Goal: Information Seeking & Learning: Understand process/instructions

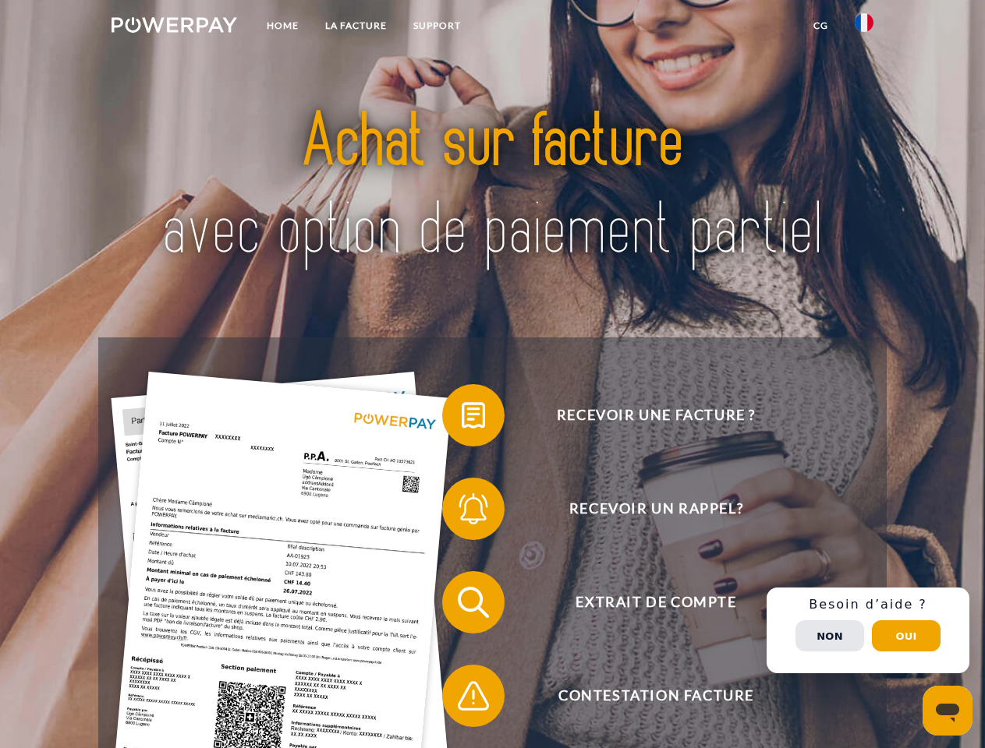
click at [174, 27] on img at bounding box center [174, 25] width 126 height 16
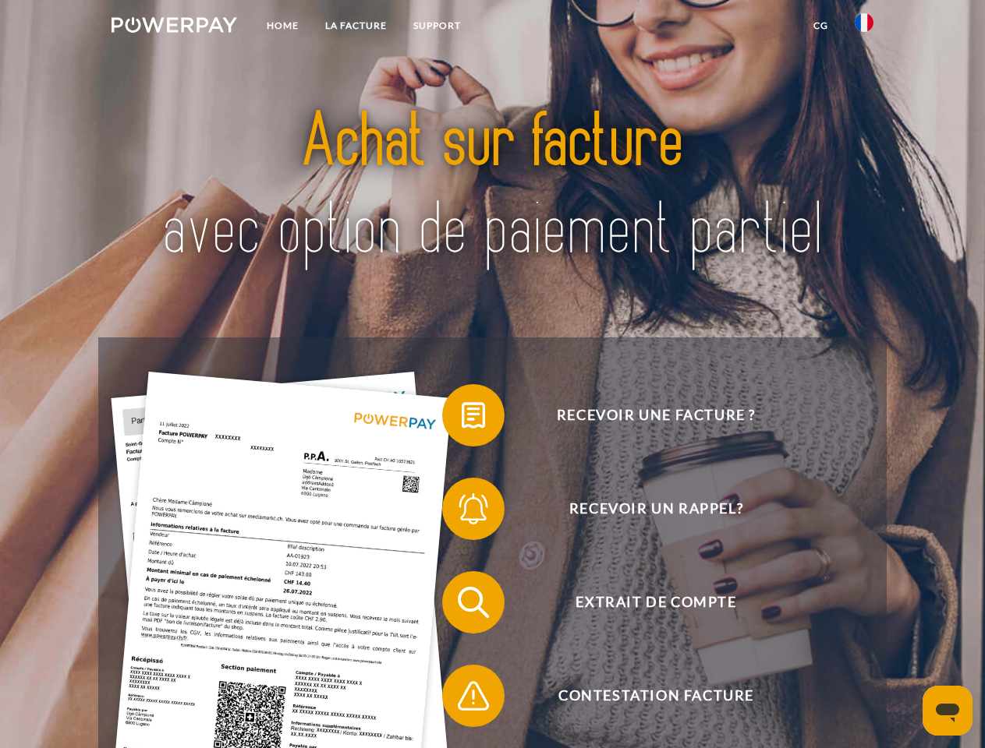
click at [864, 27] on img at bounding box center [863, 22] width 19 height 19
click at [820, 26] on link "CG" at bounding box center [820, 26] width 41 height 28
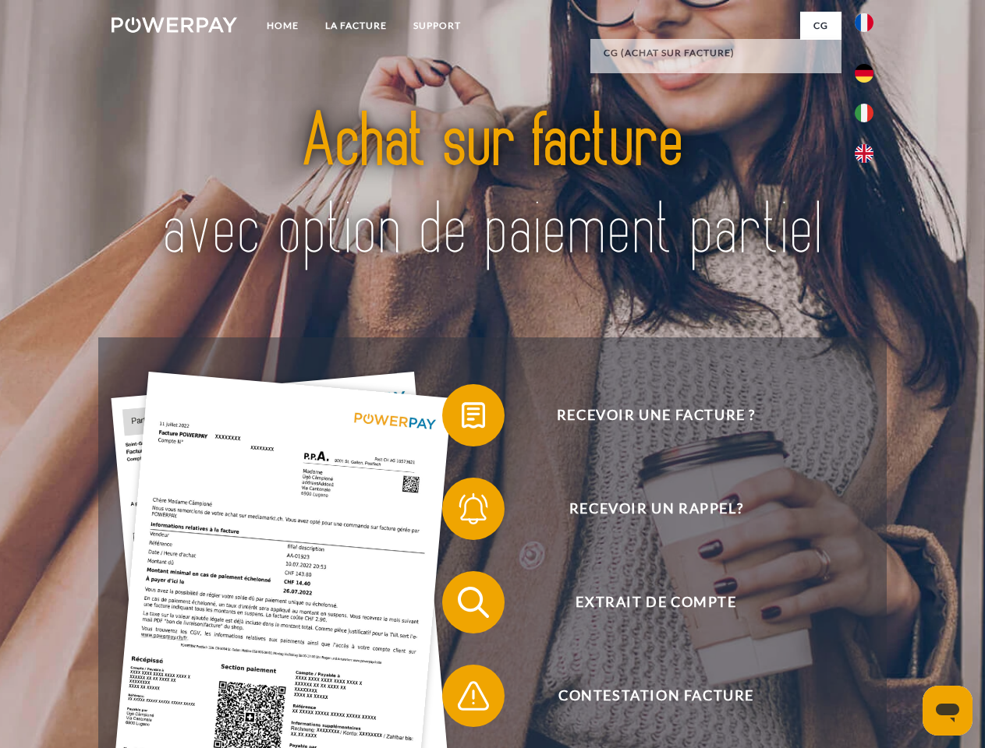
click at [462, 419] on span at bounding box center [450, 416] width 78 height 78
click at [462, 512] on span at bounding box center [450, 509] width 78 height 78
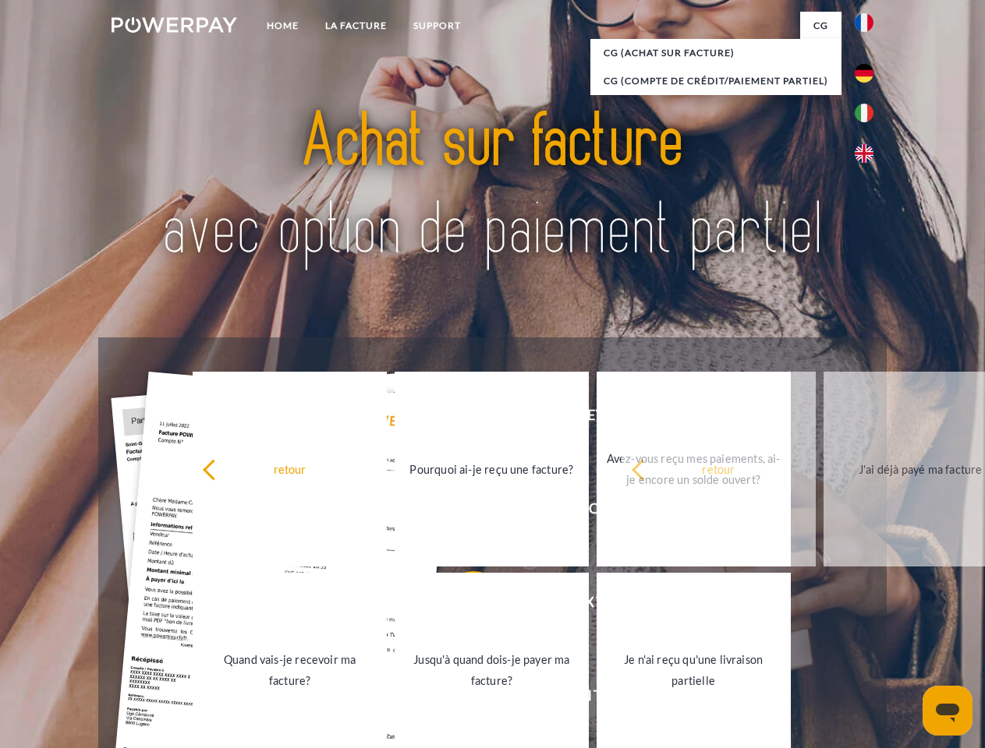
click at [462, 606] on link "Jusqu'à quand dois-je payer ma facture?" at bounding box center [492, 670] width 194 height 195
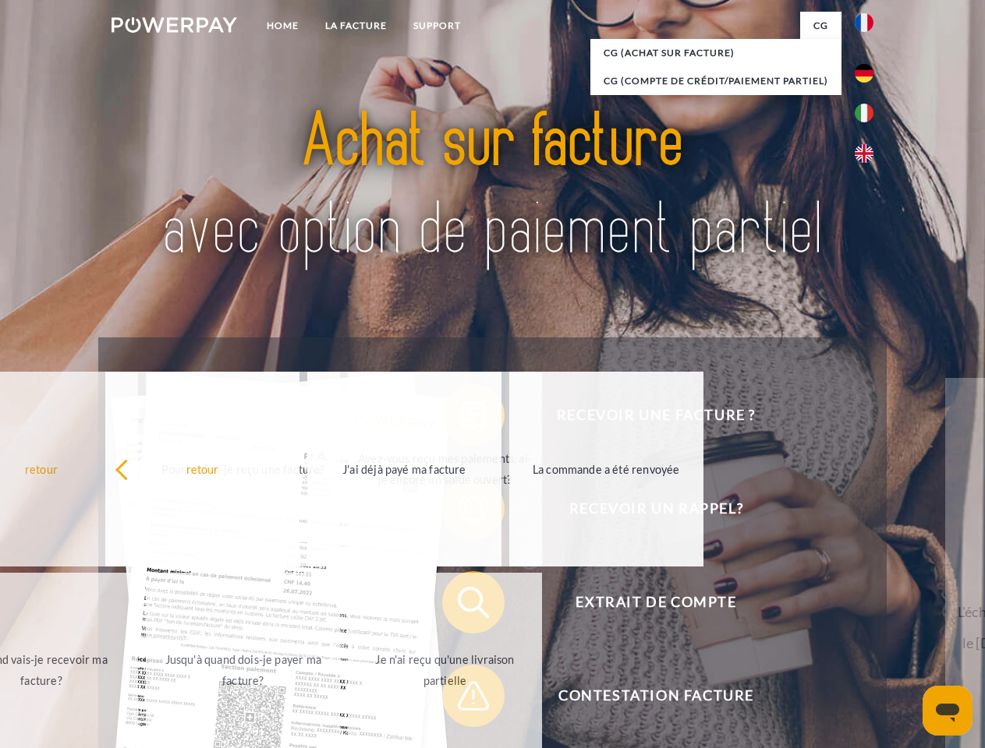
click at [462, 699] on span at bounding box center [450, 696] width 78 height 78
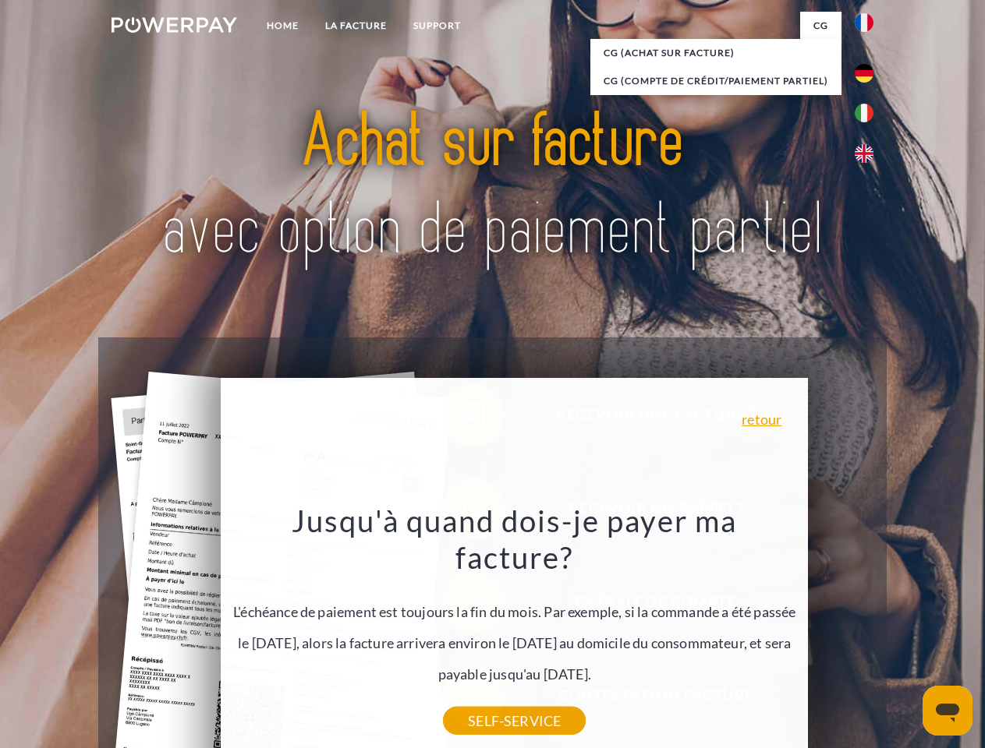
click at [868, 631] on div "Recevoir une facture ? Recevoir un rappel? Extrait de compte retour" at bounding box center [491, 650] width 787 height 624
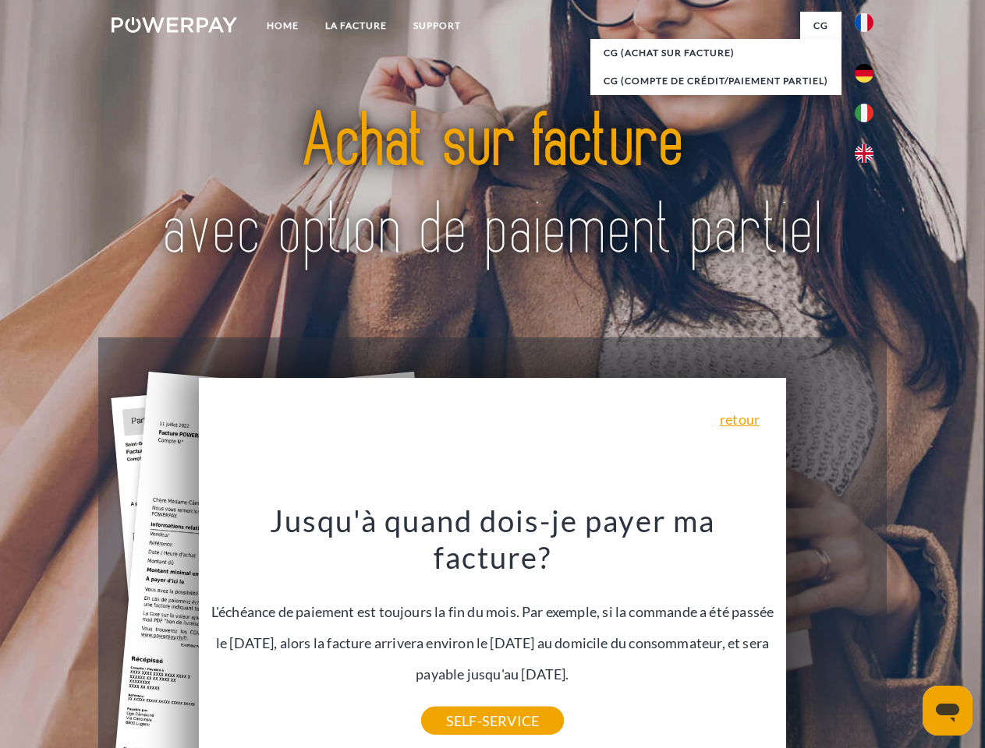
click at [830, 634] on span "Extrait de compte" at bounding box center [656, 602] width 382 height 62
click at [906, 636] on header "Home LA FACTURE Support" at bounding box center [492, 538] width 985 height 1077
